Goal: Information Seeking & Learning: Find specific fact

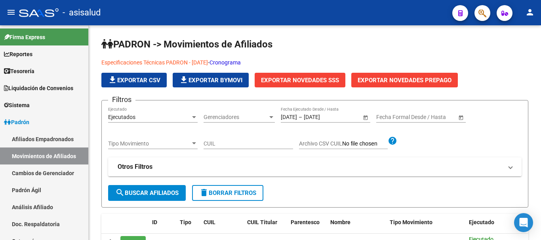
click at [482, 12] on icon "button" at bounding box center [482, 13] width 8 height 9
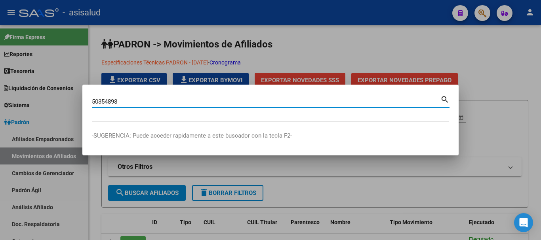
type input "50354898"
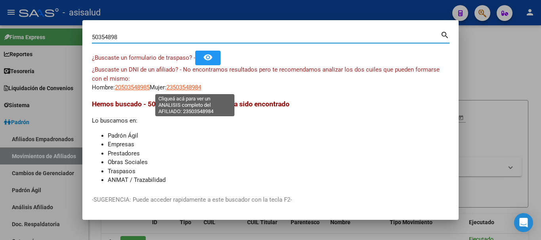
click at [198, 87] on span "23503548984" at bounding box center [183, 87] width 35 height 7
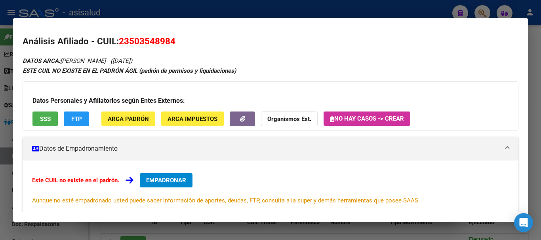
click at [324, 10] on div at bounding box center [270, 120] width 541 height 240
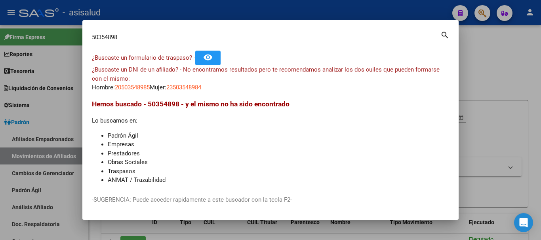
click at [131, 34] on input "50354898" at bounding box center [266, 37] width 348 height 7
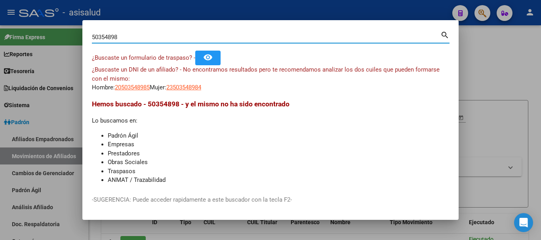
click at [81, 34] on div "50354898 Buscar (apellido, dni, cuil, nro traspaso, cuit, obra social) search ¿…" at bounding box center [270, 120] width 541 height 240
click at [165, 9] on div at bounding box center [270, 120] width 541 height 240
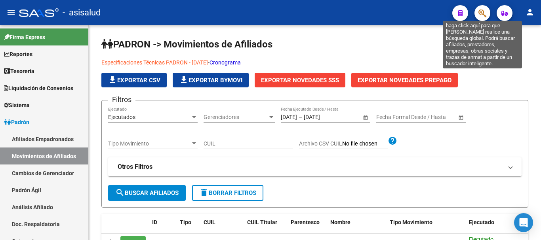
click at [482, 12] on icon "button" at bounding box center [482, 13] width 8 height 9
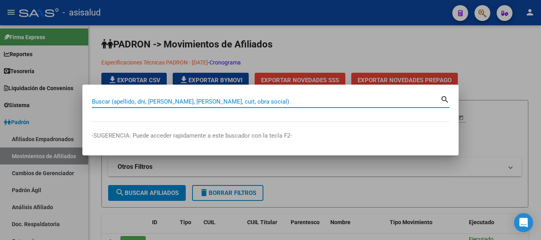
click at [141, 102] on input "Buscar (apellido, dni, [PERSON_NAME], [PERSON_NAME], cuit, obra social)" at bounding box center [266, 101] width 348 height 7
paste input "17031627"
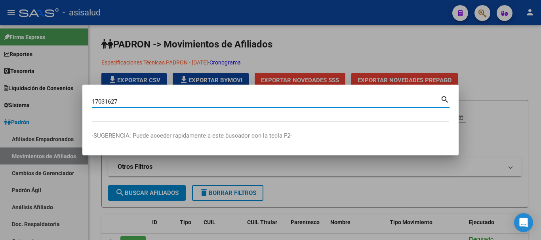
type input "17031627"
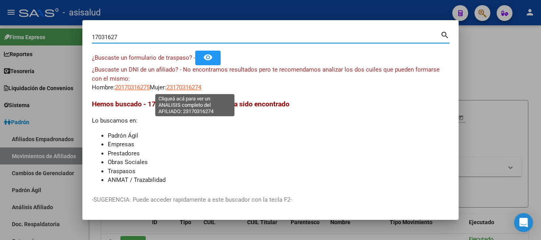
click at [201, 87] on span "23170316274" at bounding box center [183, 87] width 35 height 7
type textarea "23170316274"
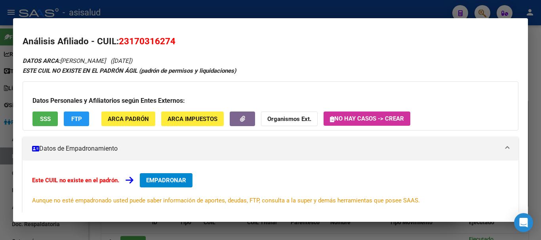
click at [190, 6] on div at bounding box center [270, 120] width 541 height 240
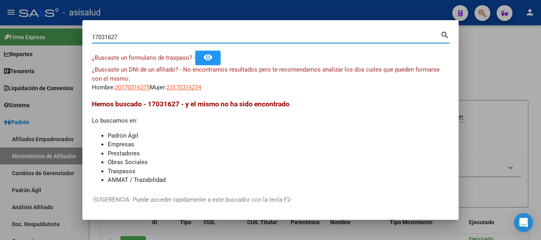
drag, startPoint x: 130, startPoint y: 36, endPoint x: 62, endPoint y: 34, distance: 68.5
click at [56, 35] on div "17031627 Buscar (apellido, dni, cuil, nro traspaso, cuit, obra social) search ¿…" at bounding box center [270, 120] width 541 height 240
paste input "53910823"
drag, startPoint x: 137, startPoint y: 38, endPoint x: 48, endPoint y: 20, distance: 90.8
click at [48, 20] on div "53910823 Buscar (apellido, dni, cuil, nro traspaso, cuit, obra social) search ¿…" at bounding box center [270, 120] width 541 height 240
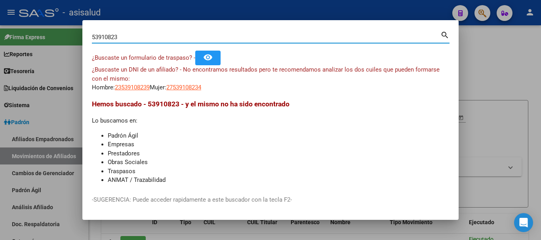
paste input "33806574"
drag, startPoint x: 119, startPoint y: 36, endPoint x: 69, endPoint y: 32, distance: 49.6
click at [69, 32] on div "33806574 Buscar (apellido, dni, cuil, nro traspaso, cuit, obra social) search ¿…" at bounding box center [270, 120] width 541 height 240
paste input "15163151"
type input "15163151"
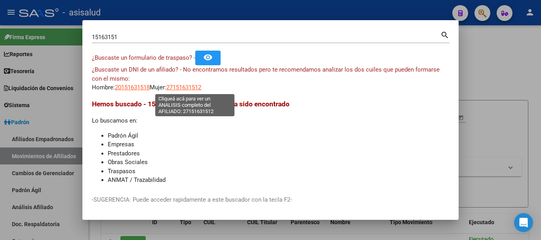
click at [201, 88] on span "27151631512" at bounding box center [183, 87] width 35 height 7
type textarea "27151631512"
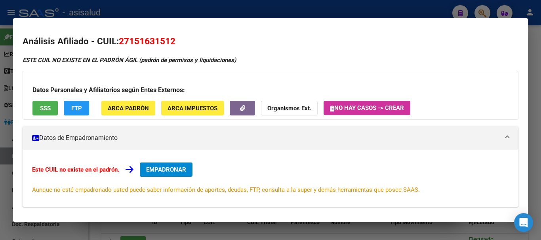
click at [410, 7] on div at bounding box center [270, 120] width 541 height 240
